Goal: Communication & Community: Answer question/provide support

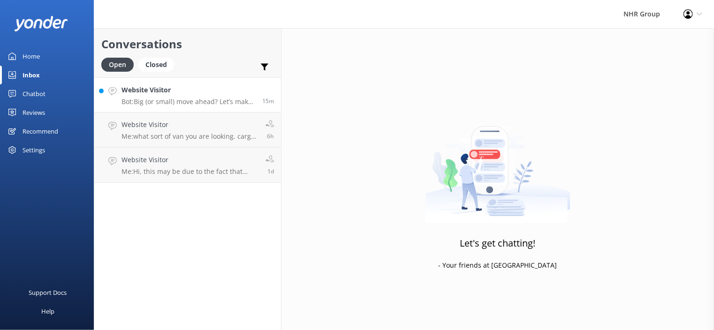
click at [219, 96] on div "Website Visitor Bot: Big (or small) move ahead? Let’s make sure you’ve got the …" at bounding box center [188, 95] width 134 height 20
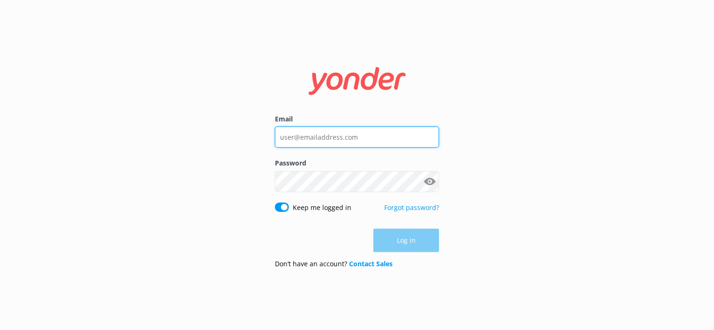
type input "[EMAIL_ADDRESS][DOMAIN_NAME]"
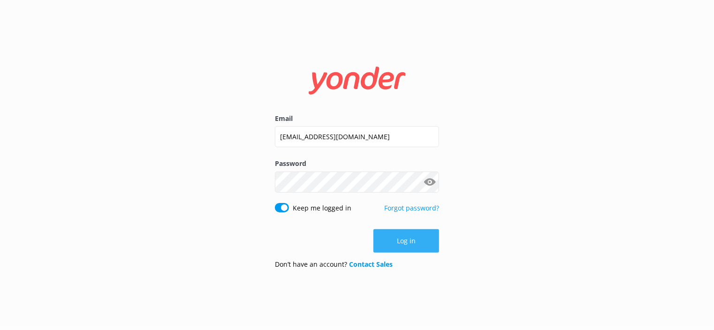
click at [409, 249] on button "Log in" at bounding box center [406, 240] width 66 height 23
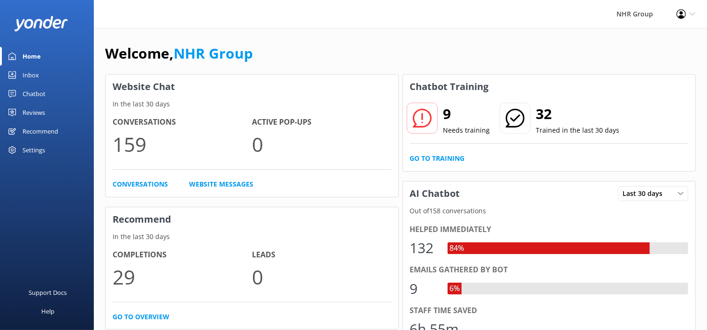
click at [32, 78] on div "Inbox" at bounding box center [31, 75] width 16 height 19
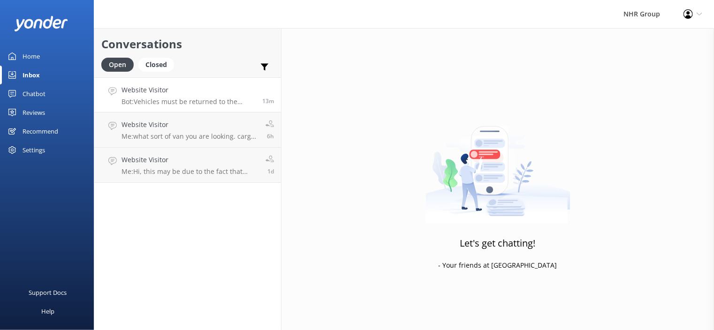
click at [204, 104] on p "Bot: Vehicles must be returned to the same location they were picked up from. W…" at bounding box center [188, 102] width 134 height 8
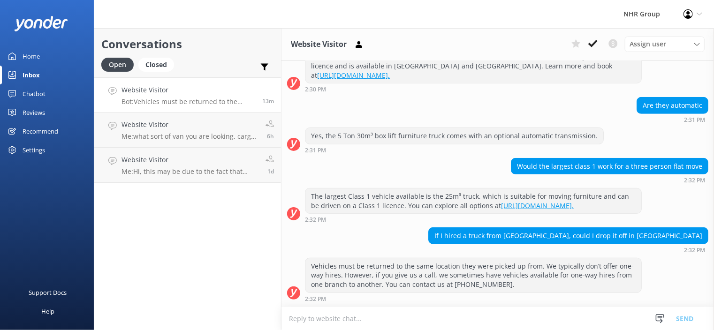
scroll to position [213, 0]
click at [522, 320] on textarea at bounding box center [497, 318] width 432 height 23
click at [403, 317] on textarea "hi we don't do one ways. for the napier booking hertz napier at the airport" at bounding box center [497, 318] width 432 height 23
click at [469, 318] on textarea "hi we don't do one ways. for the Napier booking hertz napier at the airport" at bounding box center [497, 318] width 432 height 23
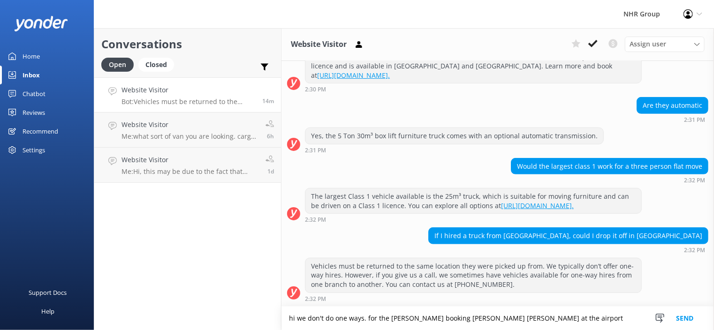
click at [530, 316] on textarea "hi we don't do one ways. for the Napier booking hertz Napier at the airport" at bounding box center [497, 318] width 432 height 23
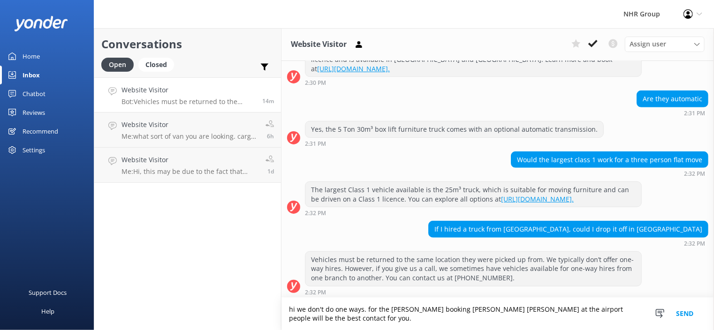
scroll to position [222, 0]
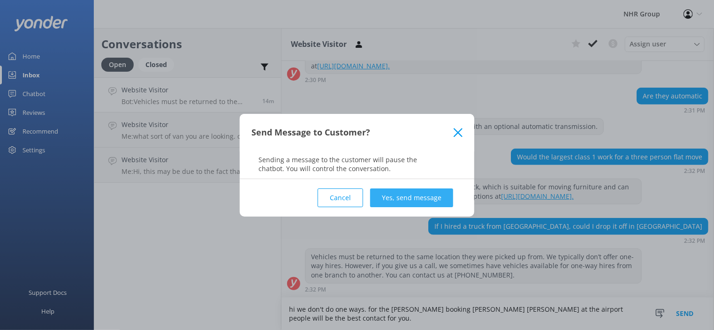
type textarea "hi we don't do one ways. for the [PERSON_NAME] booking [PERSON_NAME] [PERSON_NA…"
click at [384, 197] on button "Yes, send message" at bounding box center [411, 198] width 83 height 19
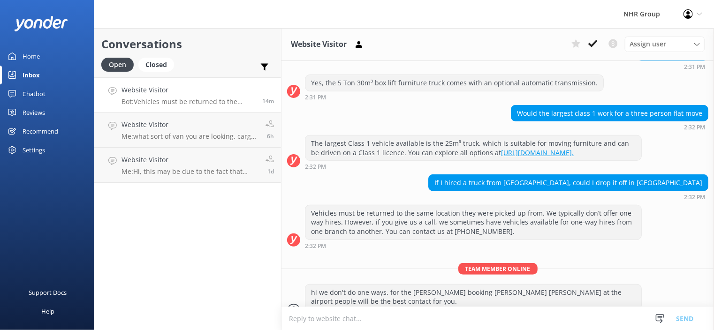
scroll to position [283, 0]
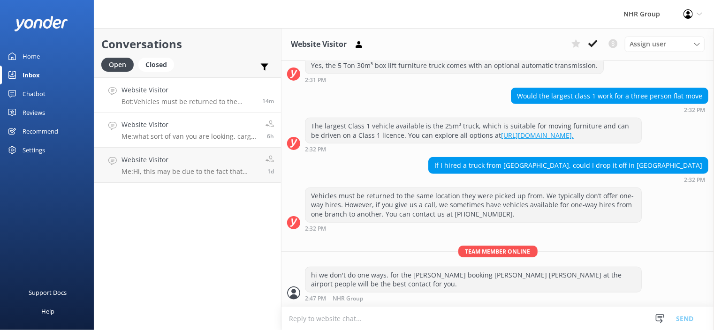
click at [137, 133] on p "Me: what sort of van you are looking. cargo van or minibus" at bounding box center [189, 136] width 137 height 8
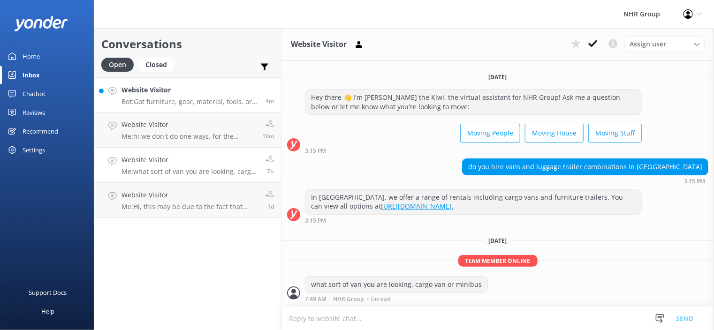
click at [133, 93] on h4 "Website Visitor" at bounding box center [189, 90] width 137 height 10
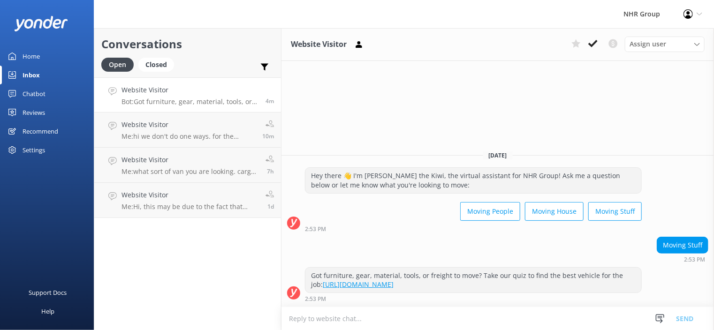
click at [422, 314] on textarea at bounding box center [497, 318] width 432 height 23
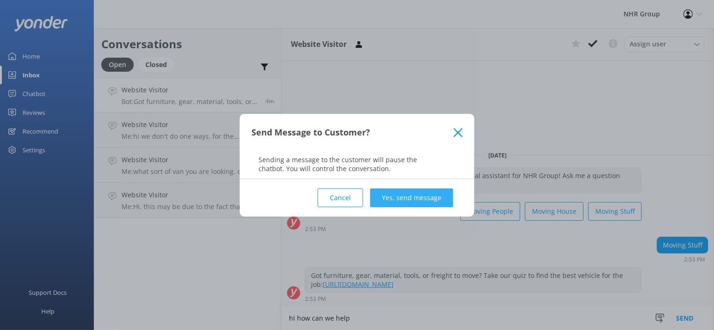
type textarea "hi how can we help"
click at [426, 199] on button "Yes, send message" at bounding box center [411, 198] width 83 height 19
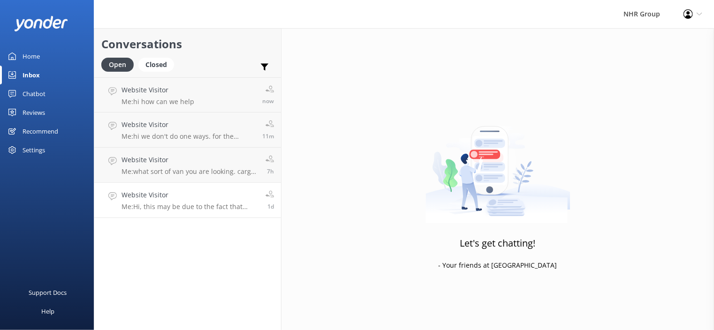
click at [158, 206] on p "Me: Hi, this may be due to the fact that standard insurance is included in the …" at bounding box center [189, 207] width 137 height 8
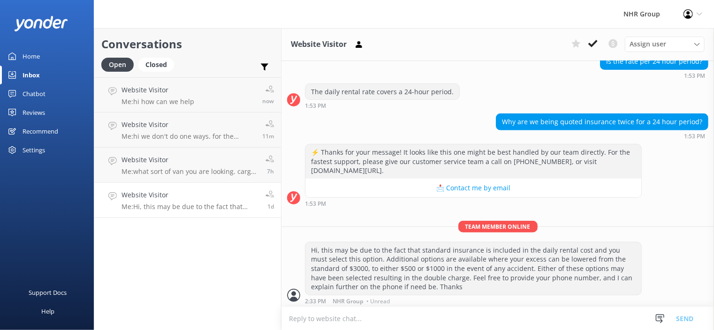
scroll to position [190, 0]
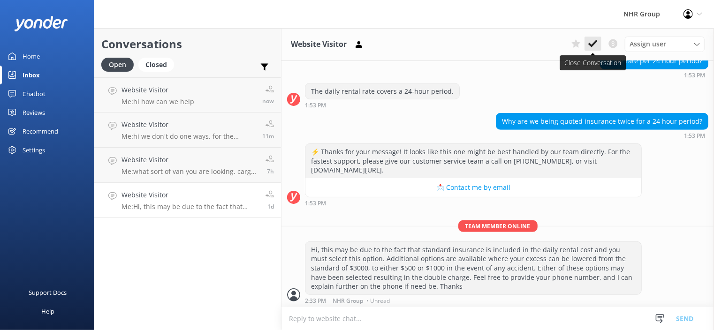
click at [595, 43] on use at bounding box center [592, 44] width 9 height 8
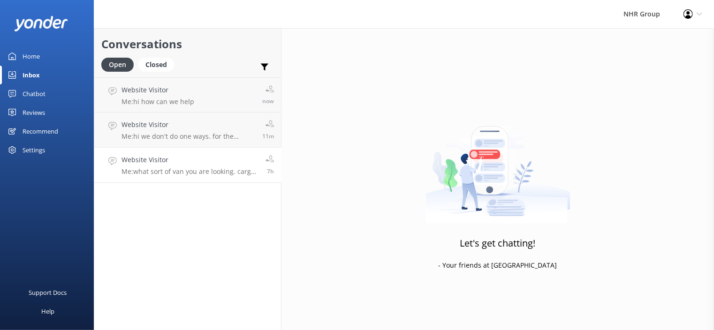
click at [152, 158] on h4 "Website Visitor" at bounding box center [189, 160] width 137 height 10
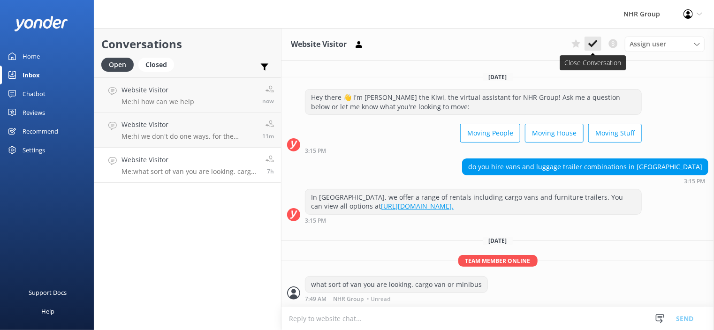
click at [599, 41] on button at bounding box center [592, 44] width 17 height 14
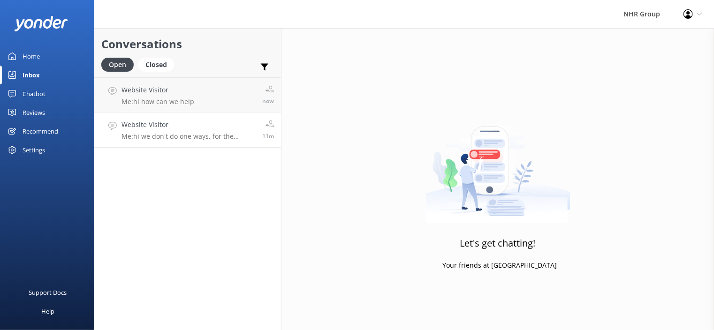
click at [203, 139] on p "Me: hi we don't do one ways. for the [PERSON_NAME] booking [PERSON_NAME] [PERSO…" at bounding box center [188, 136] width 134 height 8
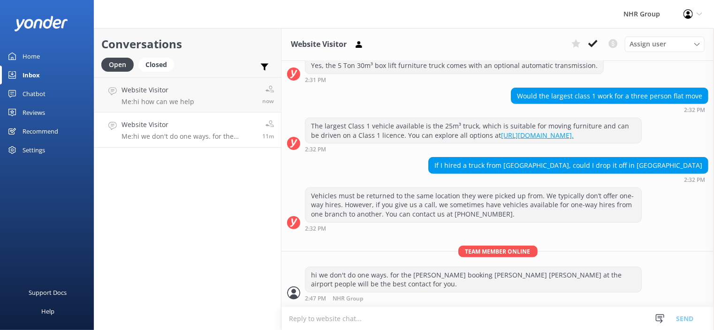
scroll to position [283, 0]
click at [592, 47] on icon at bounding box center [592, 43] width 9 height 9
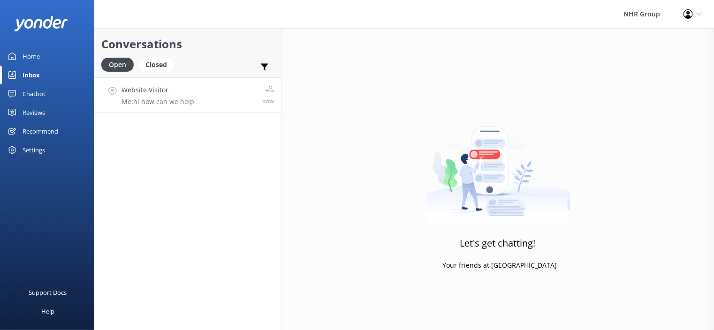
click at [159, 90] on h4 "Website Visitor" at bounding box center [157, 90] width 73 height 10
